Goal: Task Accomplishment & Management: Complete application form

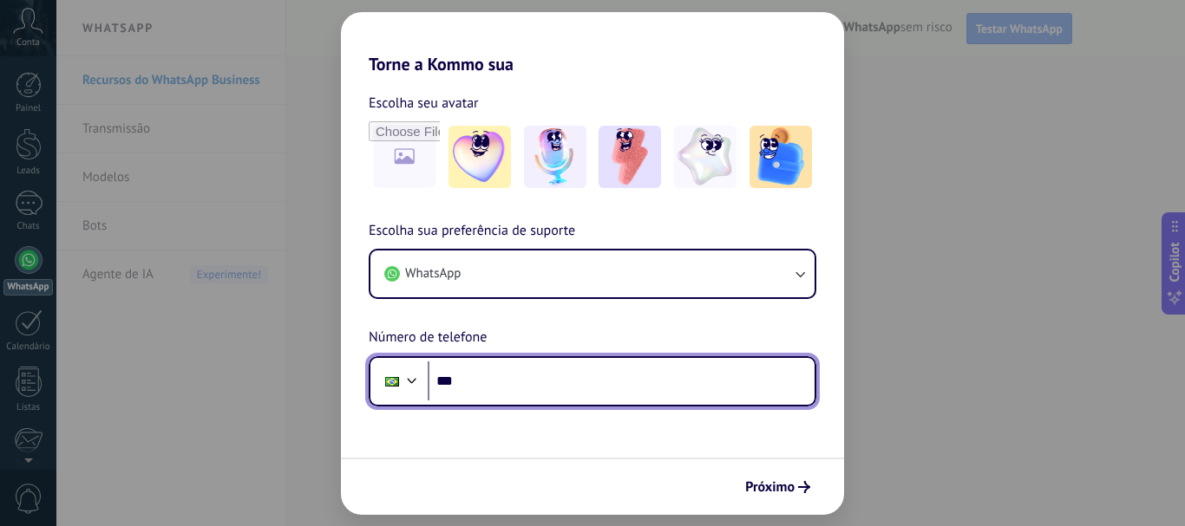
click at [525, 372] on input "***" at bounding box center [621, 382] width 387 height 40
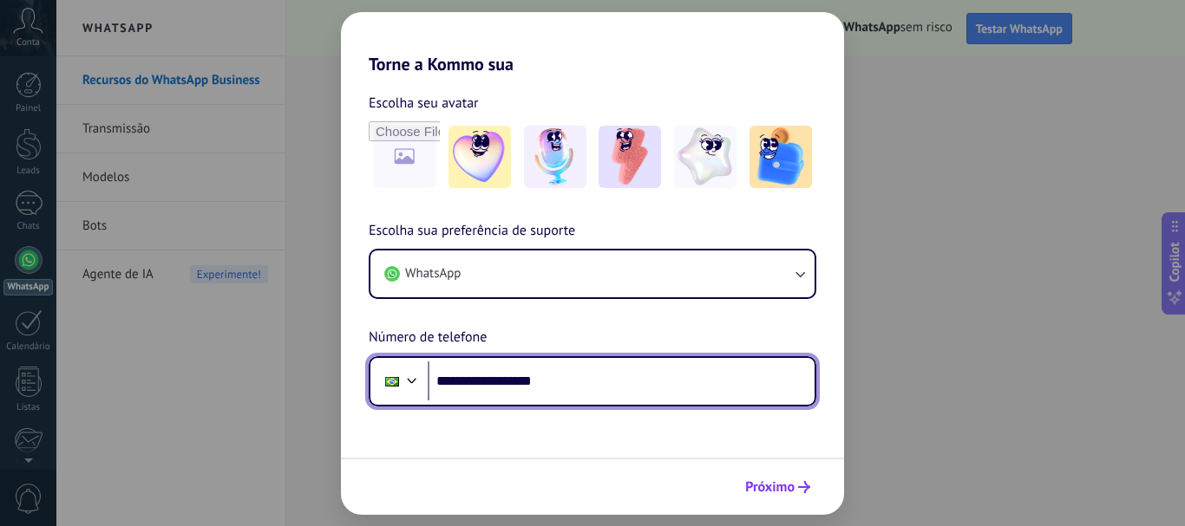
type input "**********"
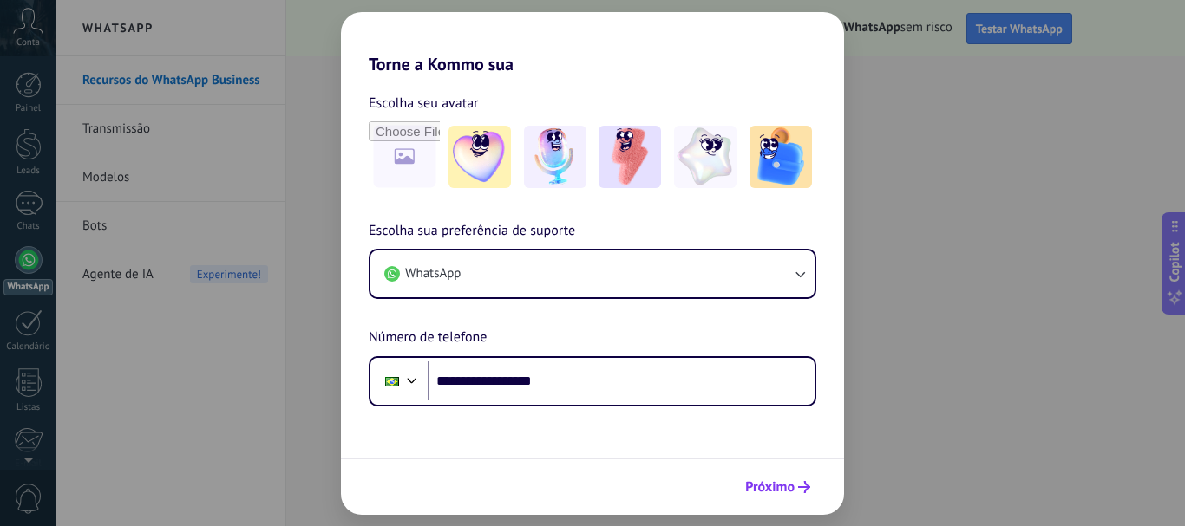
click at [776, 486] on span "Próximo" at bounding box center [769, 487] width 49 height 12
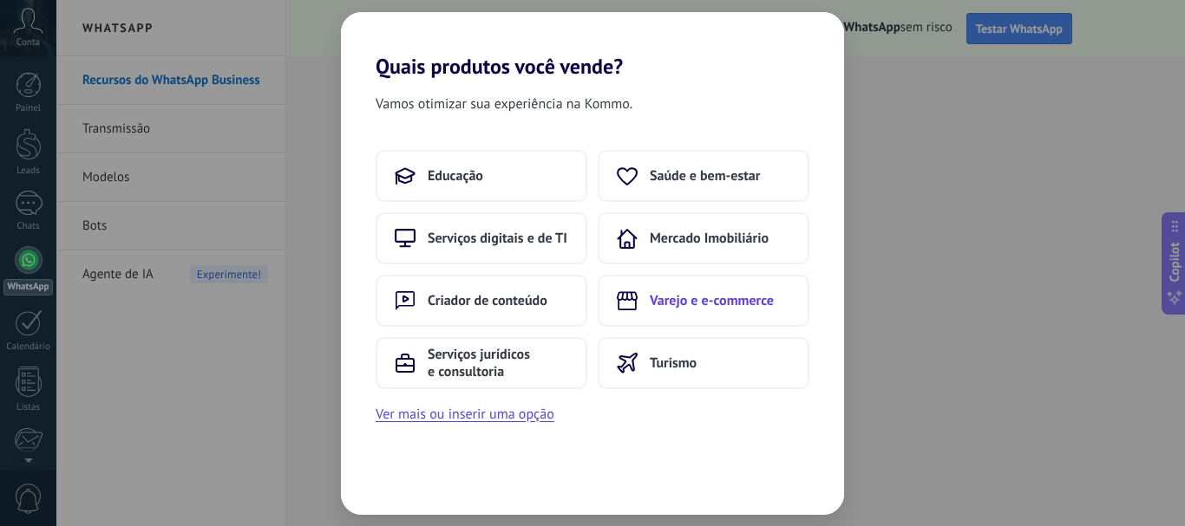
click at [714, 302] on span "Varejo e e-commerce" at bounding box center [712, 300] width 124 height 17
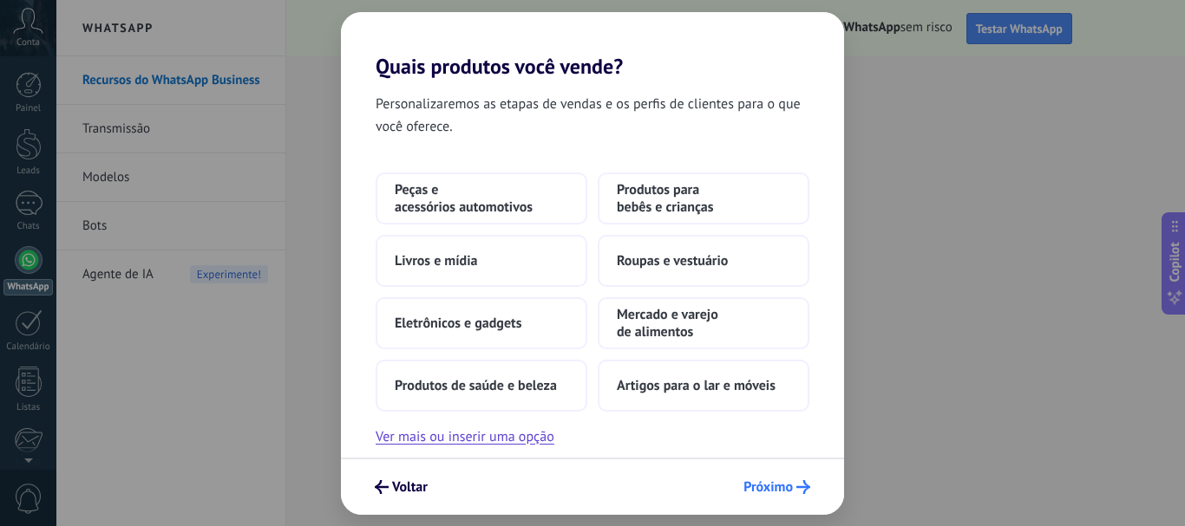
click at [780, 485] on span "Próximo" at bounding box center [767, 487] width 49 height 12
click at [718, 257] on span "Roupas e vestuário" at bounding box center [672, 260] width 111 height 17
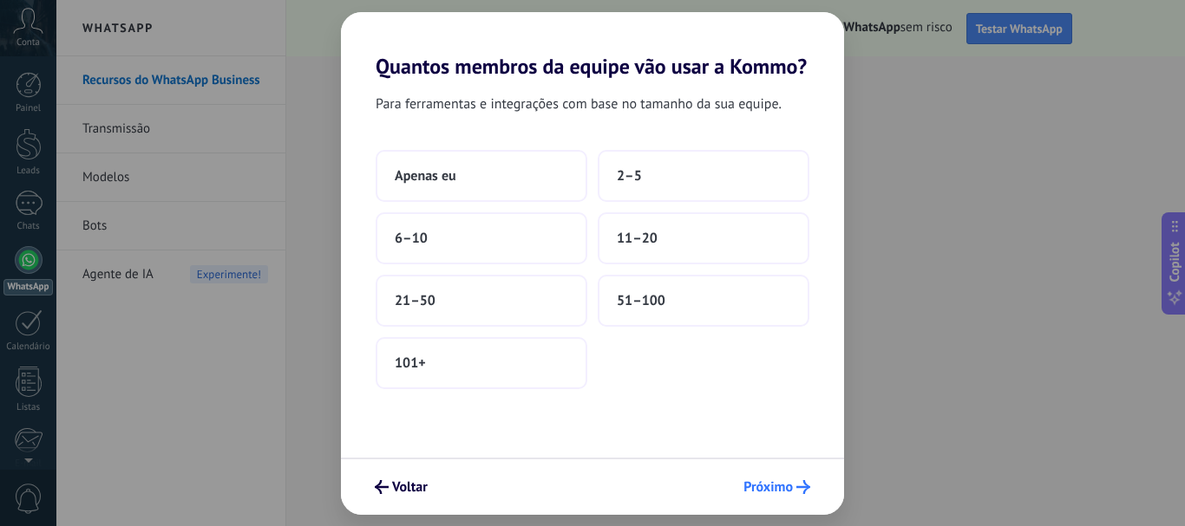
click at [789, 493] on span "Próximo" at bounding box center [767, 487] width 49 height 12
click at [668, 313] on button "51–100" at bounding box center [704, 301] width 212 height 52
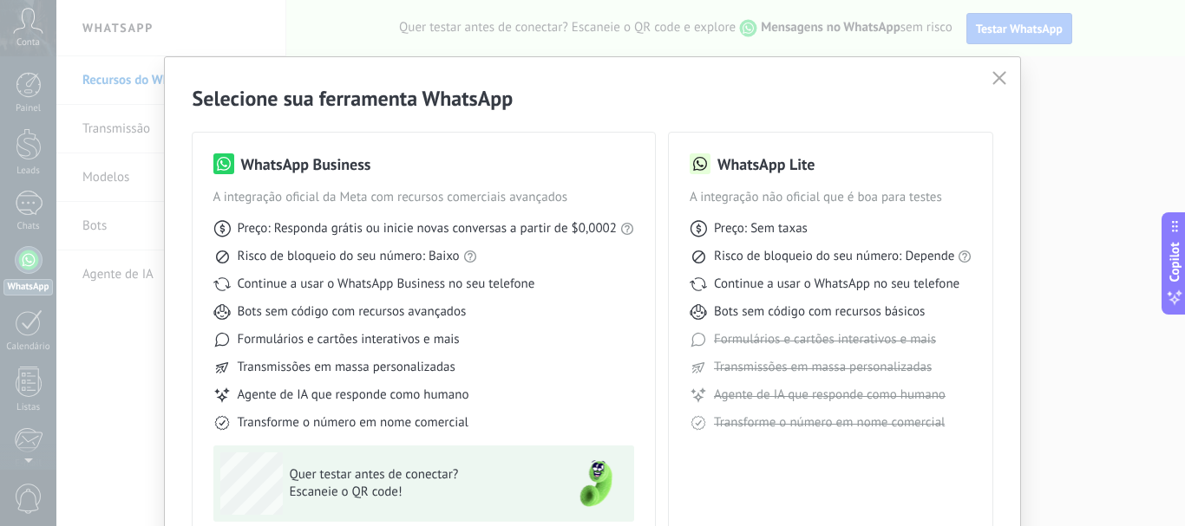
click at [999, 69] on button "button" at bounding box center [999, 79] width 23 height 24
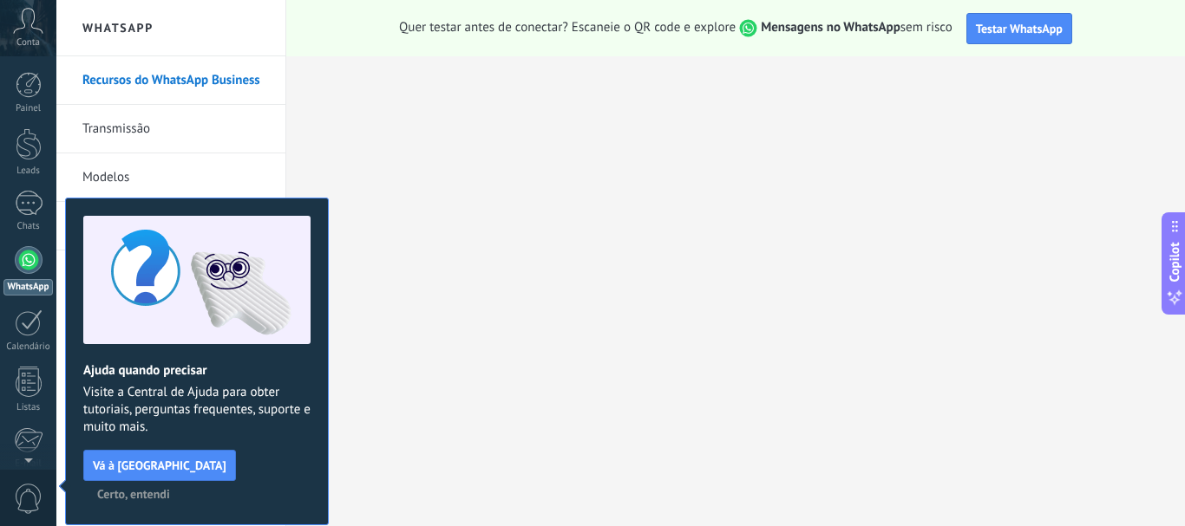
click at [34, 18] on use at bounding box center [28, 20] width 29 height 25
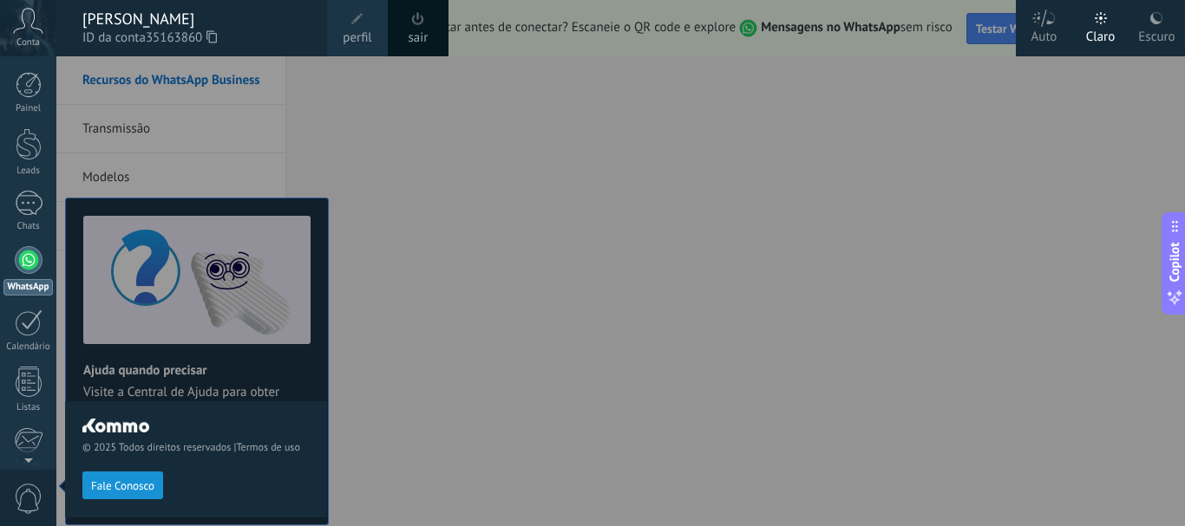
click at [594, 362] on div at bounding box center [648, 263] width 1185 height 526
